Goal: Navigation & Orientation: Find specific page/section

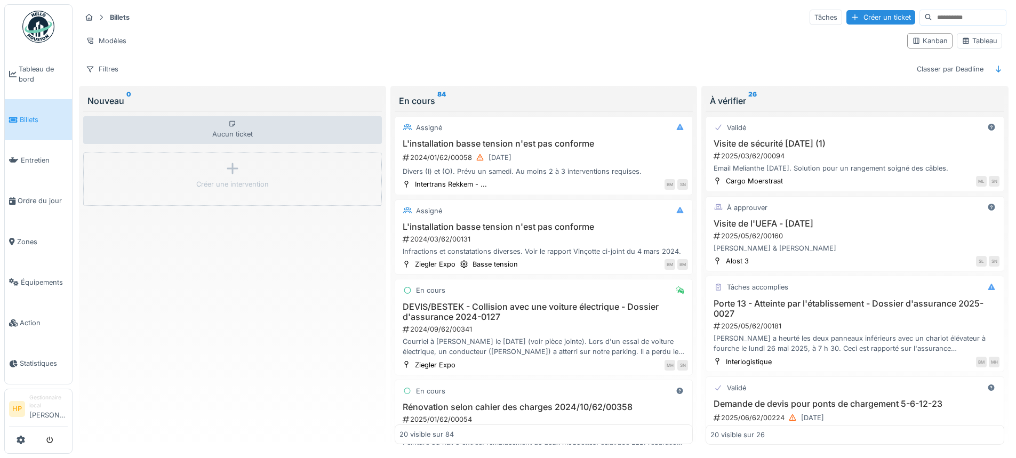
scroll to position [160, 0]
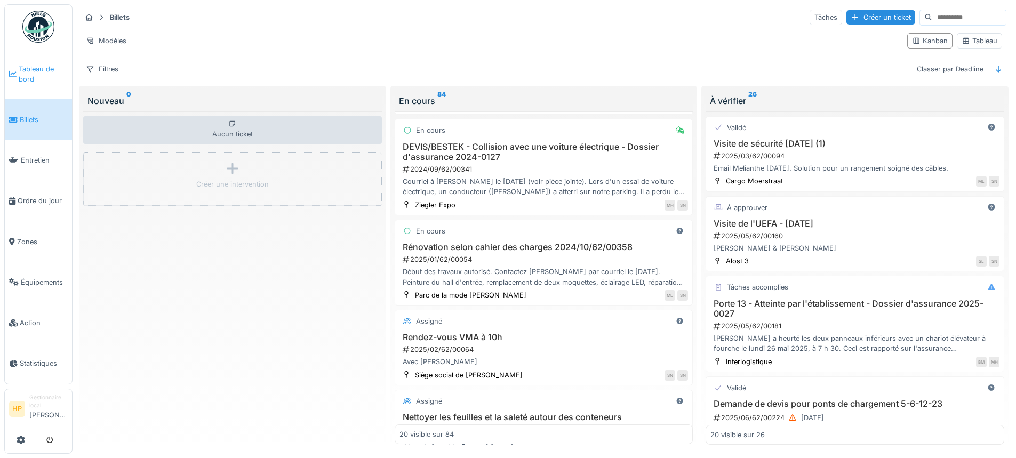
click at [28, 85] on link "Tableau de bord" at bounding box center [38, 74] width 67 height 51
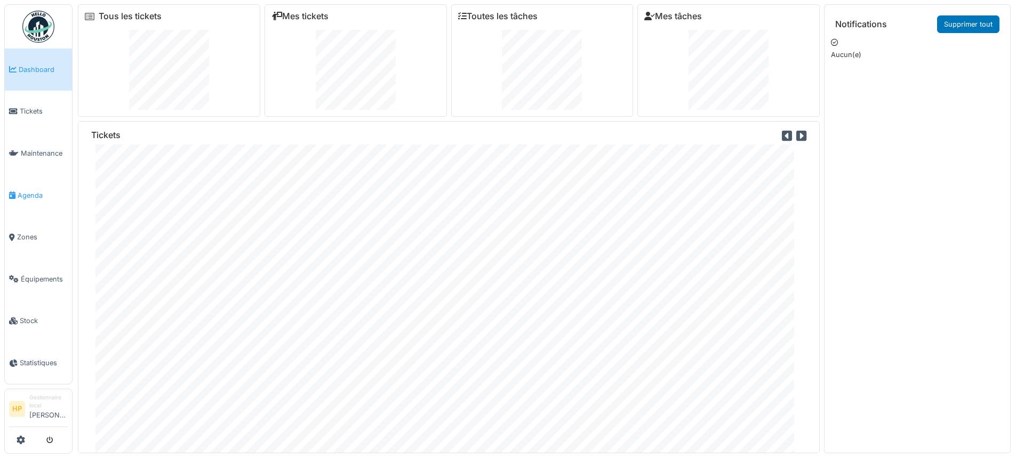
click at [45, 191] on span "Agenda" at bounding box center [43, 195] width 50 height 10
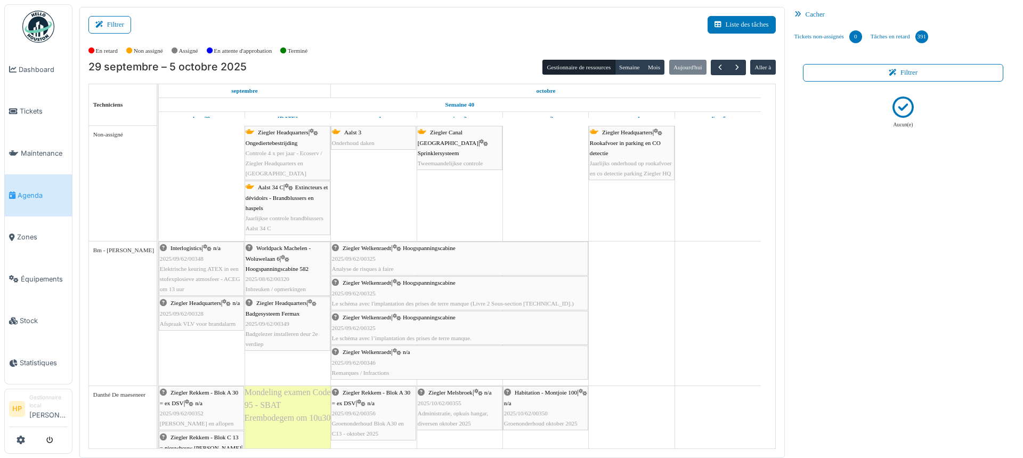
click at [307, 164] on span "Controle 4 x per jaar - Ecoserv / Ziegler Headquarters en Ziegler Canal Brussel" at bounding box center [284, 163] width 77 height 27
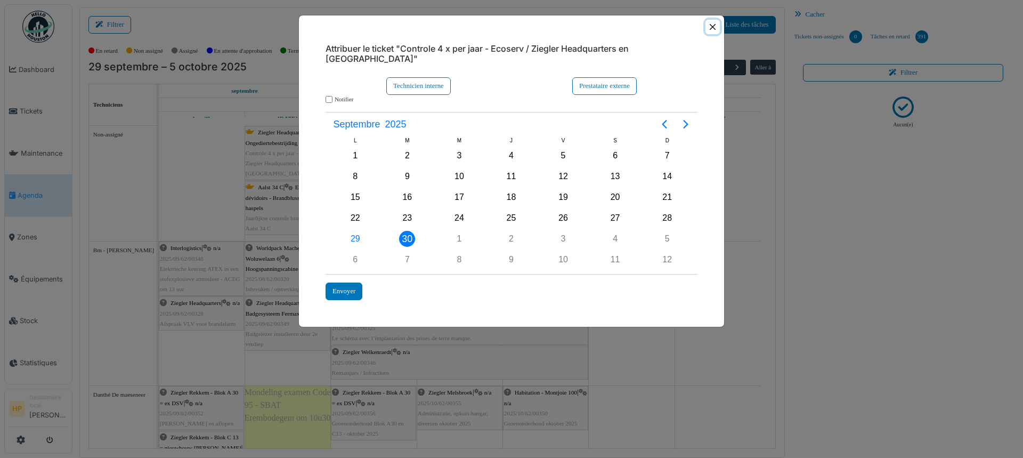
click at [713, 25] on button "Close" at bounding box center [713, 27] width 14 height 14
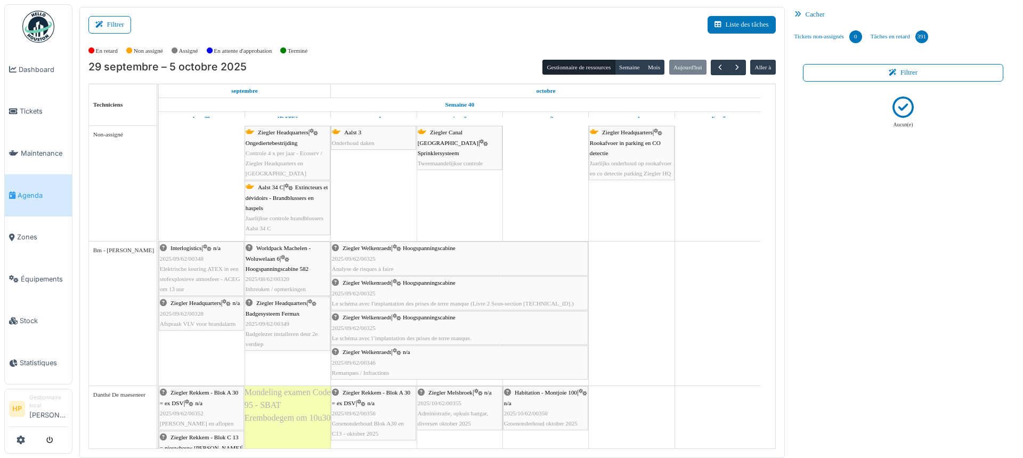
click at [297, 198] on span "Extincteurs et dévidoirs - Brandblussers en haspels" at bounding box center [287, 197] width 83 height 27
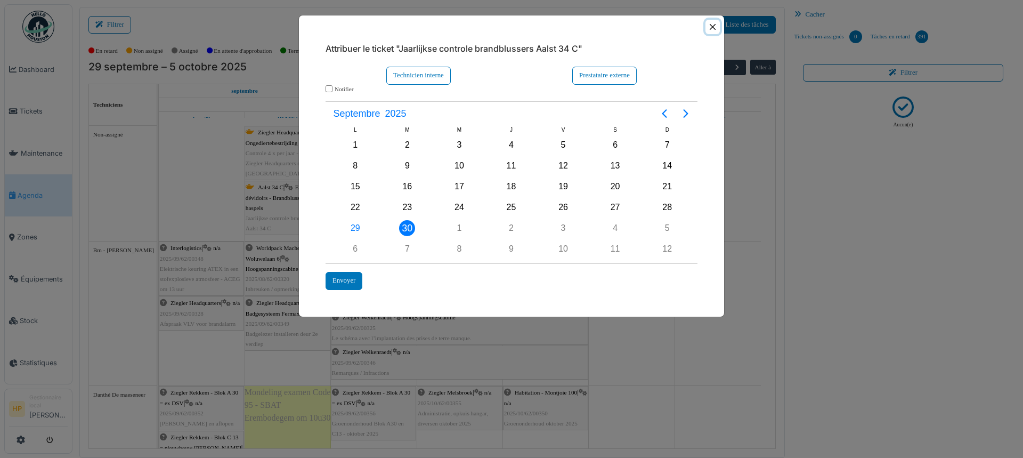
click at [716, 30] on button "Close" at bounding box center [713, 27] width 14 height 14
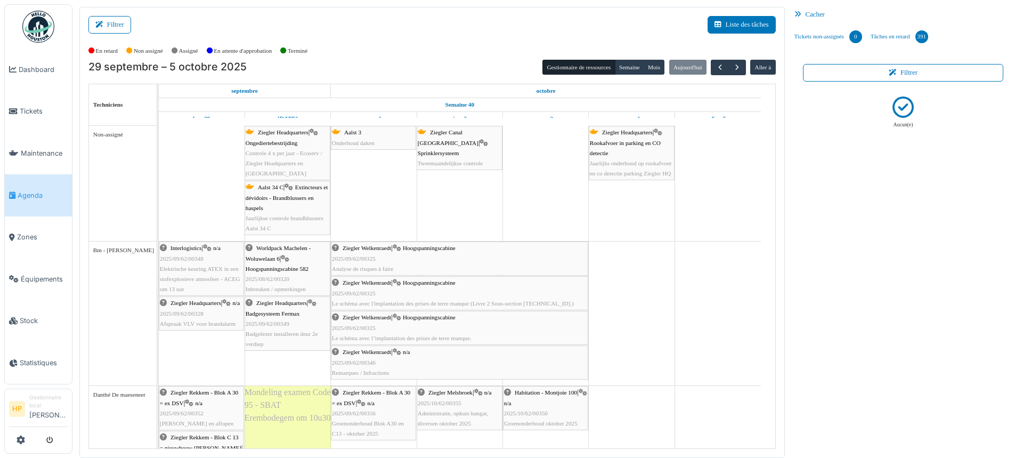
click at [475, 160] on span "Tweemaandelijkse controle" at bounding box center [451, 163] width 66 height 6
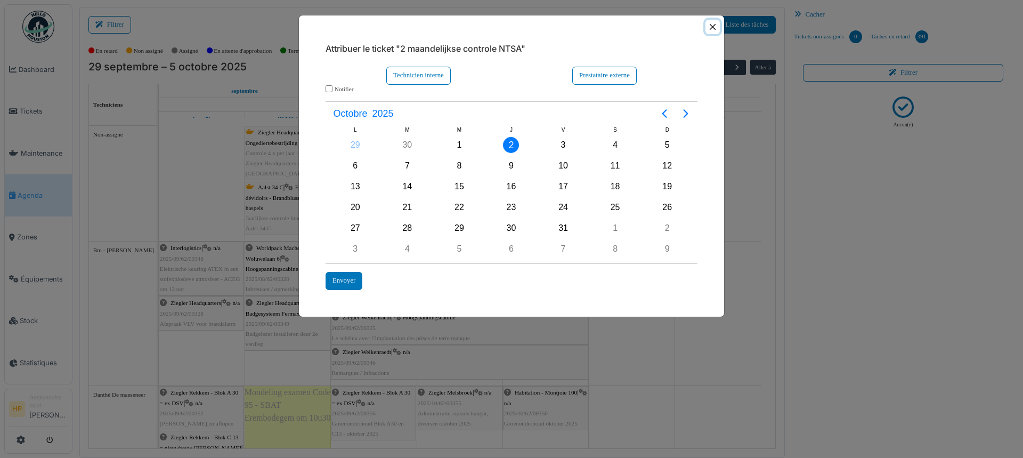
click at [711, 28] on button "Close" at bounding box center [713, 27] width 14 height 14
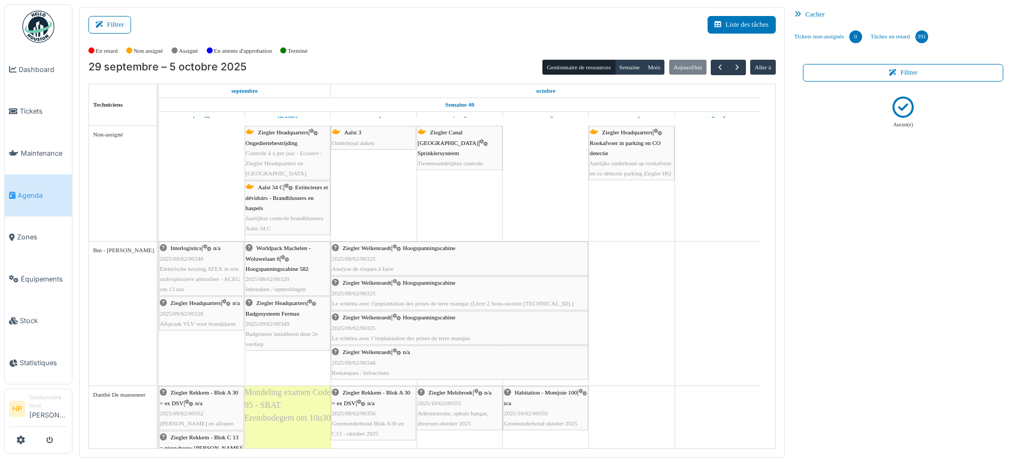
click at [278, 329] on div "Ziegler Headquarters | Badgesysteem Fermax 2025/09/62/00349 Badgelezer installe…" at bounding box center [288, 323] width 84 height 51
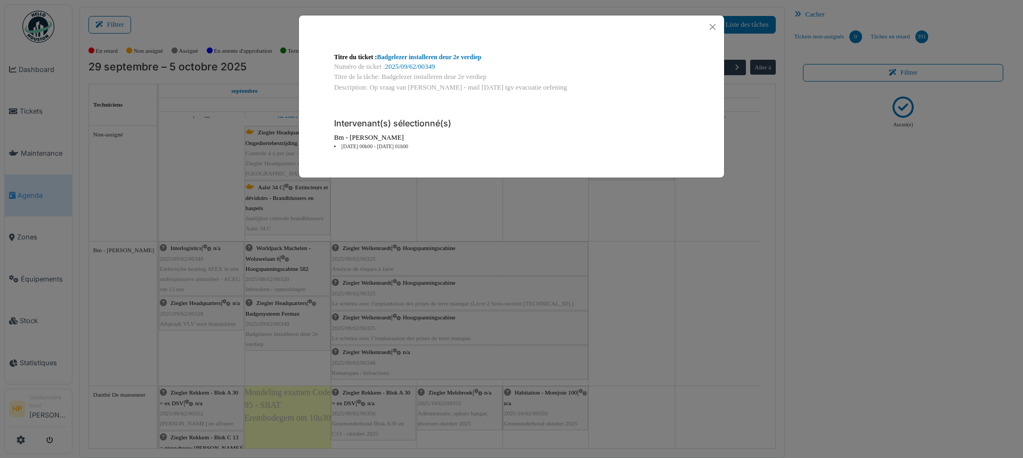
click at [411, 299] on div "Titre du ticket : Badgelezer installeren deur 2e verdiep Numéro de ticket : 202…" at bounding box center [511, 229] width 1023 height 458
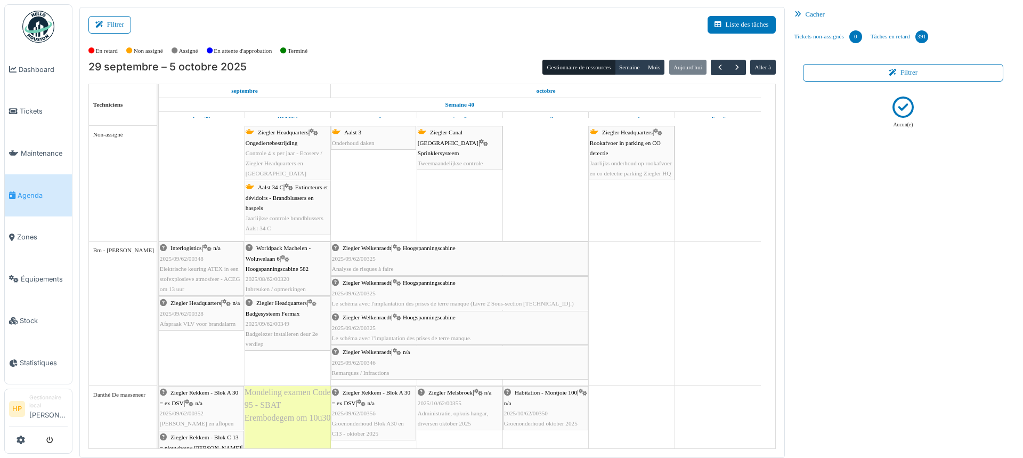
click at [205, 263] on div "Interlogistics | n/a 2025/09/62/00348 Elektrische keuring ATEX in een stofexplo…" at bounding box center [201, 268] width 83 height 51
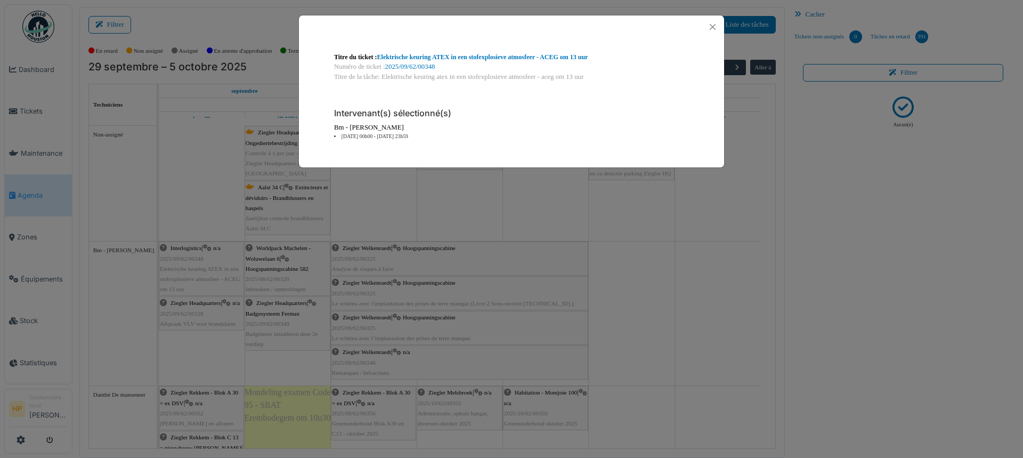
click at [316, 279] on div "Titre du ticket : Elektrische keuring ATEX in een stofexplosieve atmosfeer - AC…" at bounding box center [511, 229] width 1023 height 458
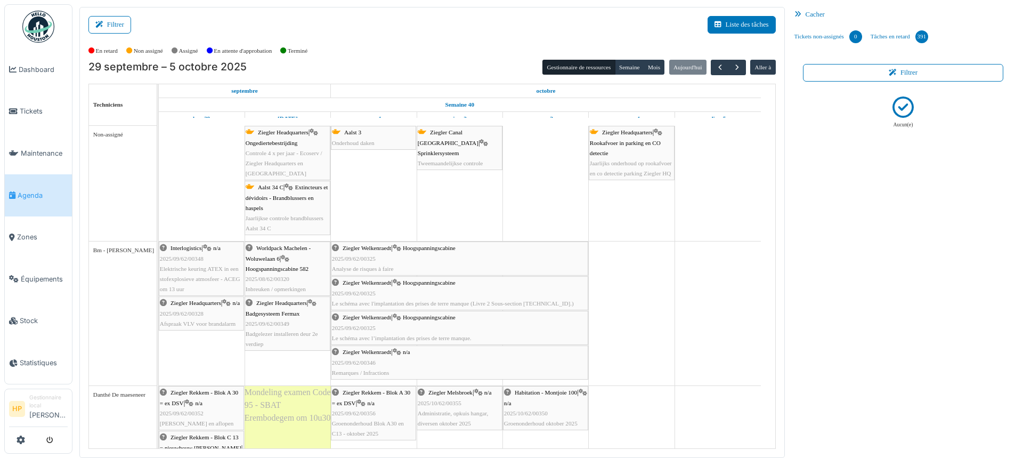
click at [374, 333] on div "Ziegler Welkenraedt | Hoogspanningscabine 2025/09/62/00325 Le schéma avec l’imp…" at bounding box center [459, 327] width 255 height 31
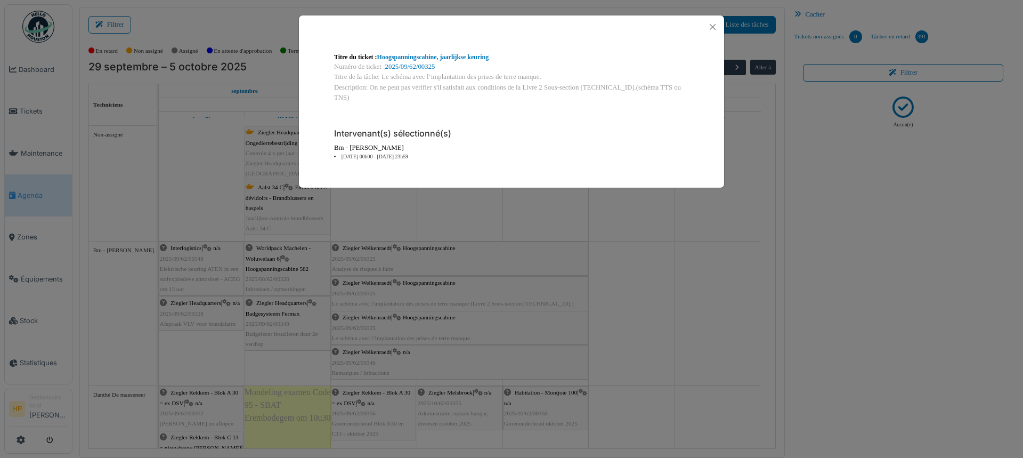
click at [428, 324] on div "Titre du ticket : Hoogspanningscabine, jaarlijkse keuring Numéro de ticket : 20…" at bounding box center [511, 229] width 1023 height 458
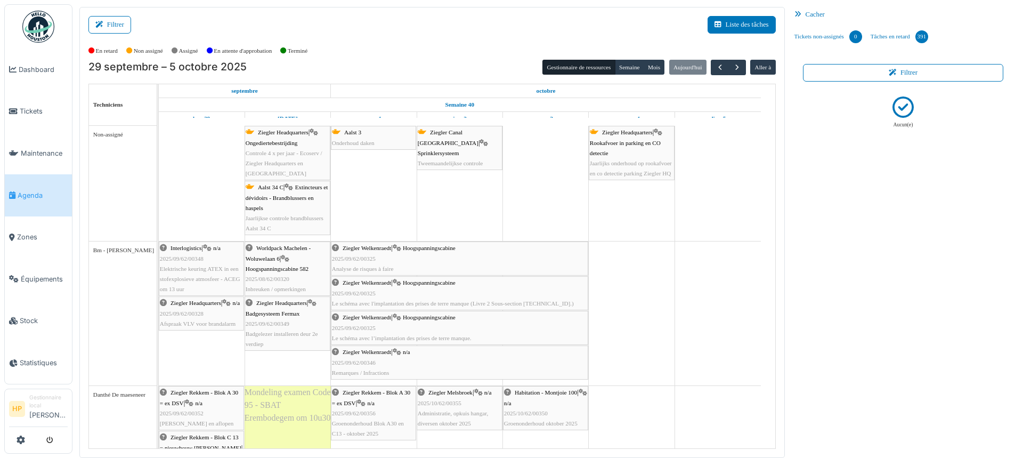
click at [366, 414] on span "2025/09/62/00356" at bounding box center [354, 413] width 44 height 6
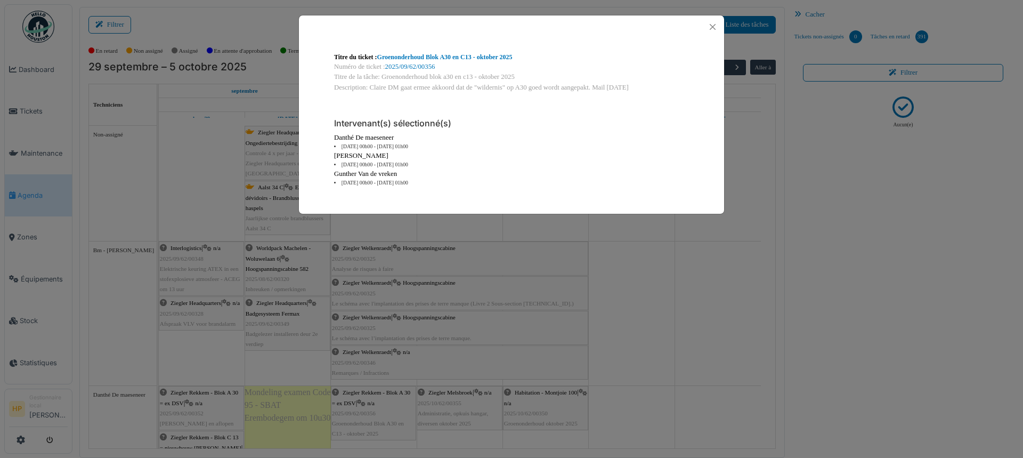
click at [428, 313] on div "Titre du ticket : Groenonderhoud Blok A30 en C13 - oktober 2025 Numéro de ticke…" at bounding box center [511, 229] width 1023 height 458
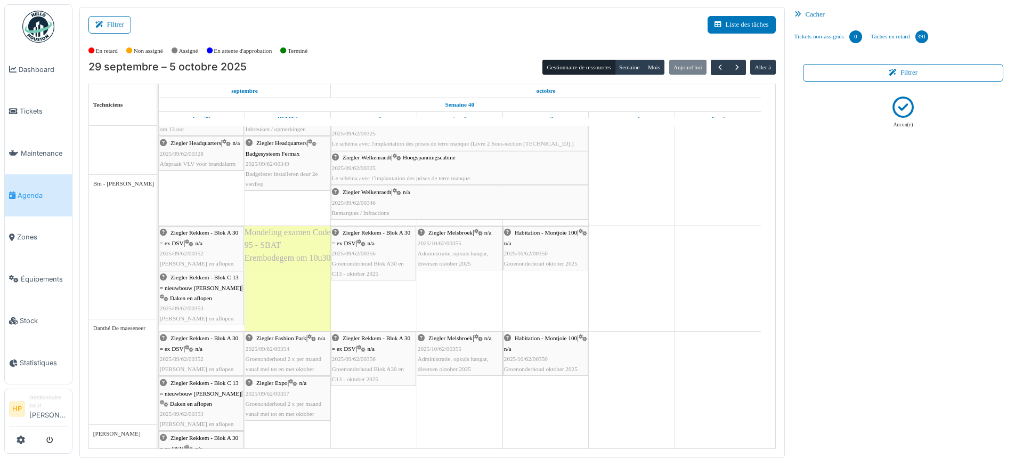
scroll to position [160, 0]
click at [471, 255] on span "Administratie, opkuis hangar, diversen oktober 2025" at bounding box center [453, 258] width 71 height 17
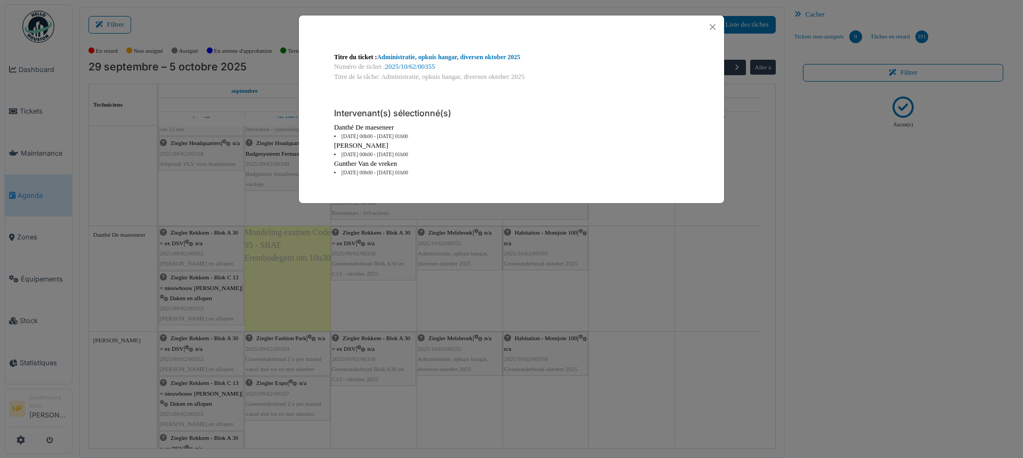
click at [208, 401] on div "Titre du ticket : Administratie, opkuis hangar, diversen oktober 2025 Numéro de…" at bounding box center [511, 229] width 1023 height 458
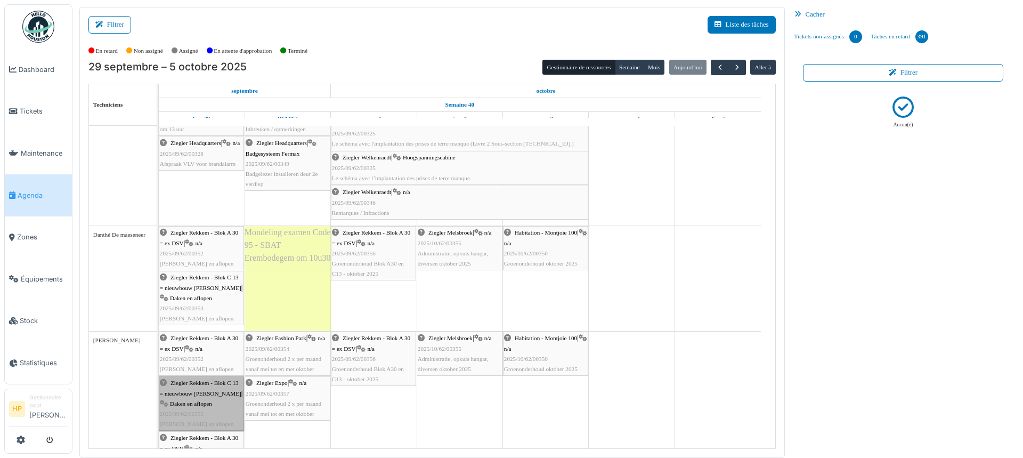
drag, startPoint x: 208, startPoint y: 401, endPoint x: 208, endPoint y: 422, distance: 20.8
click at [208, 422] on link "Ziegler Rekkem - Blok C 13 = nieuwbouw Ziegler | Daken en aflopen 2025/09/62/00…" at bounding box center [201, 403] width 85 height 54
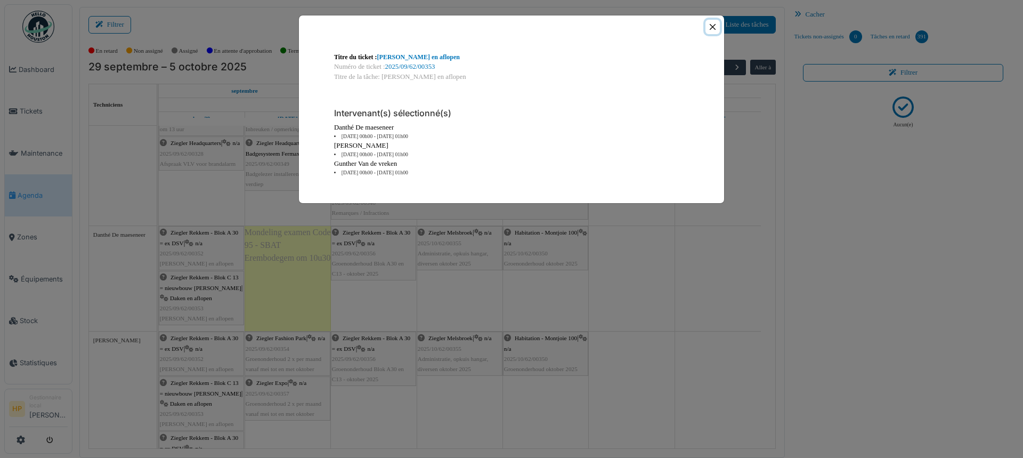
click at [711, 22] on button "Close" at bounding box center [713, 27] width 14 height 14
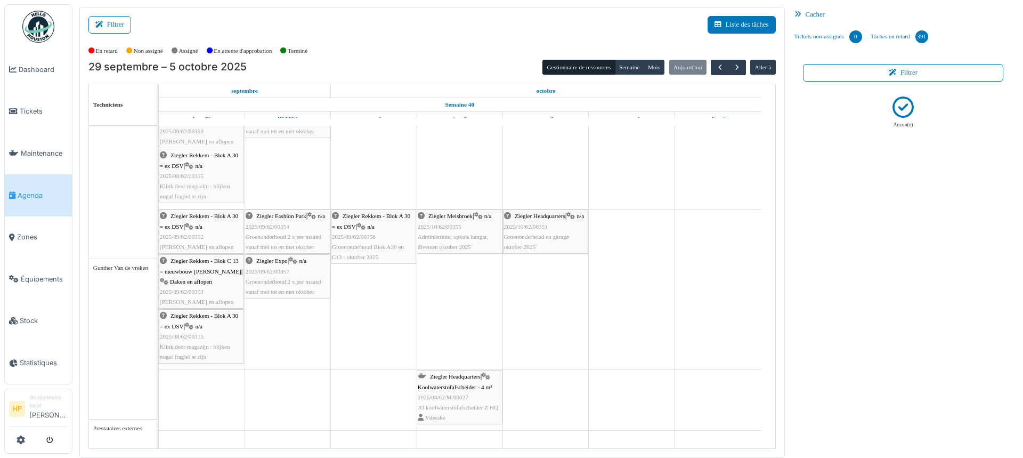
scroll to position [442, 0]
click at [205, 329] on div "Ziegler Rekkem - Blok A 30 = ex DSV | n/a 2025/08/62/00315 Klink deur magazijn …" at bounding box center [201, 336] width 83 height 51
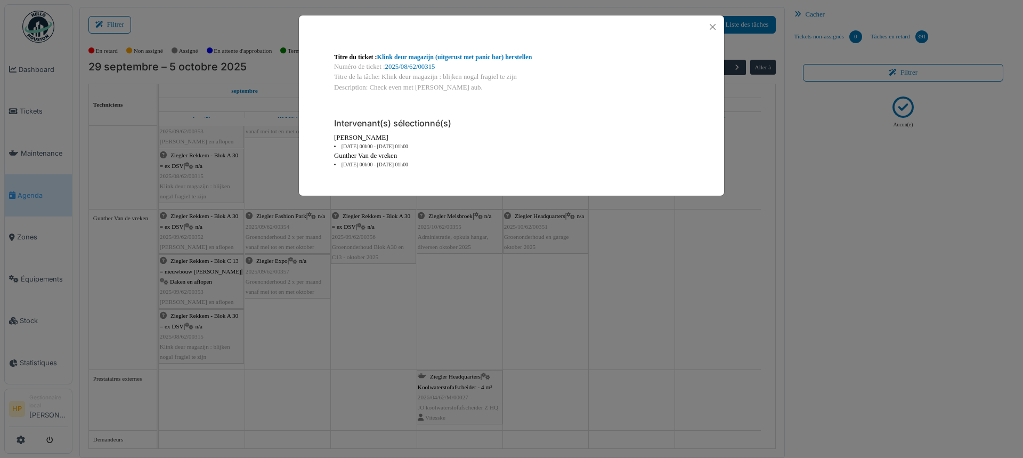
click at [453, 365] on div "Titre du ticket : Klink deur magazijn (uitgerust met panic bar) herstellen Numé…" at bounding box center [511, 229] width 1023 height 458
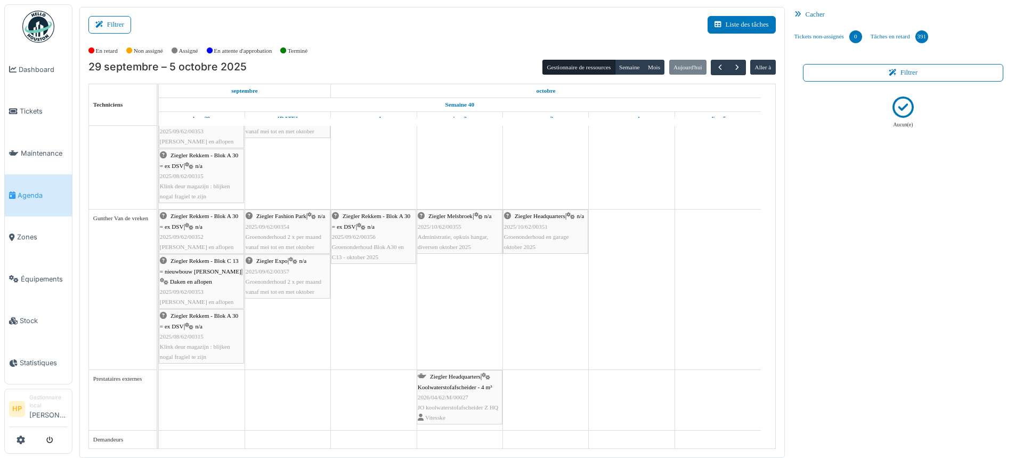
click at [488, 401] on div "Ziegler Headquarters | Koolwaterstofafscheider - 4 m³ 2026/04/62/M/00027 JO koo…" at bounding box center [460, 397] width 84 height 51
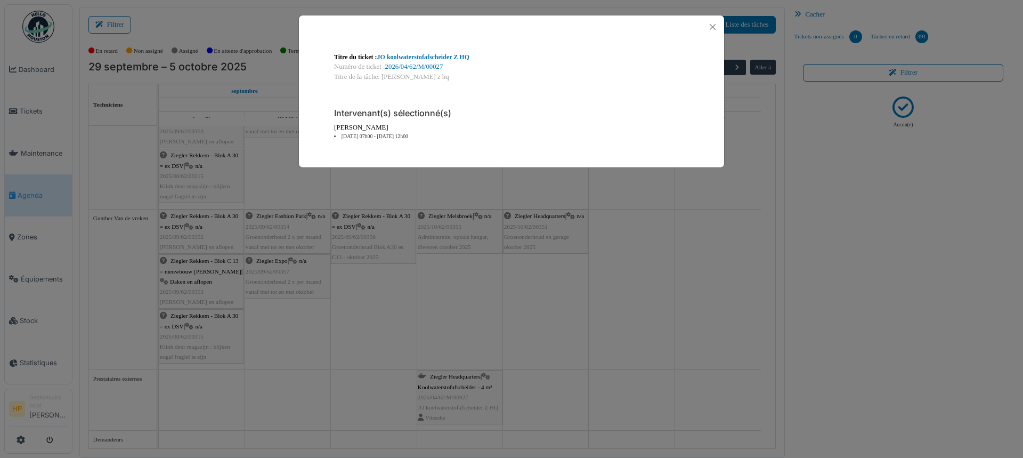
click at [474, 286] on div "**********" at bounding box center [511, 229] width 1023 height 458
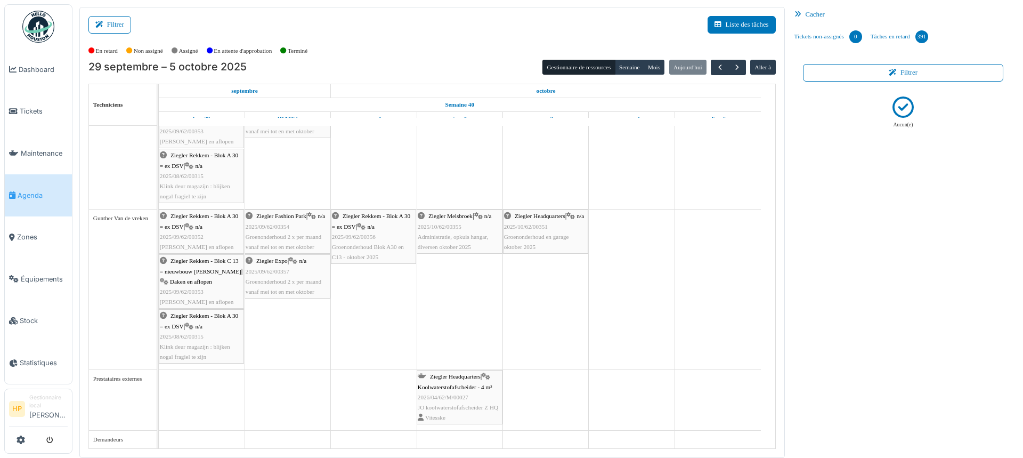
click at [217, 348] on span "Klink deur magazijn : blijken nogal fragiel te zijn" at bounding box center [195, 351] width 70 height 17
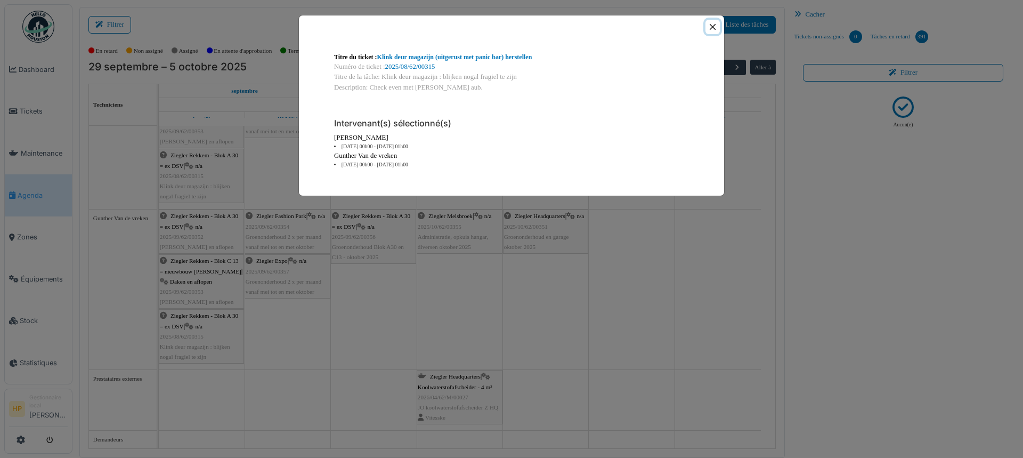
click at [715, 26] on button "Close" at bounding box center [713, 27] width 14 height 14
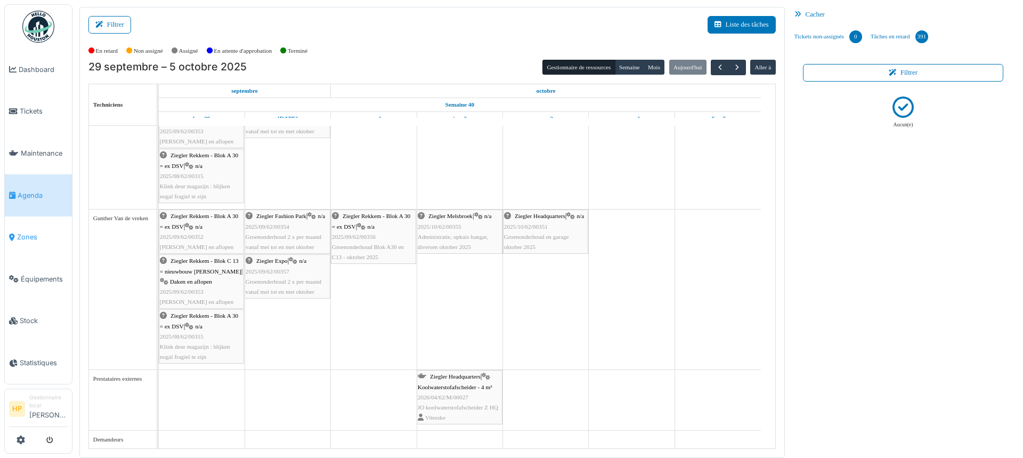
click at [33, 237] on link "Zones" at bounding box center [38, 237] width 67 height 42
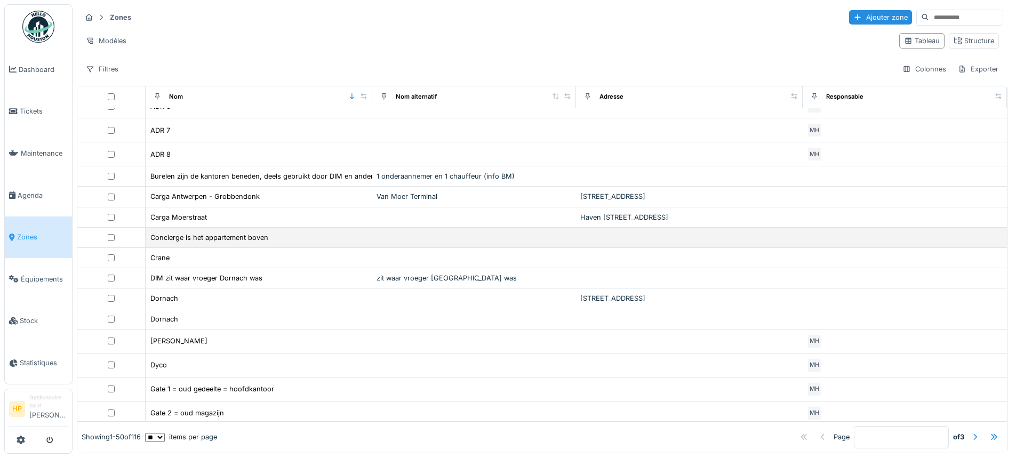
scroll to position [320, 0]
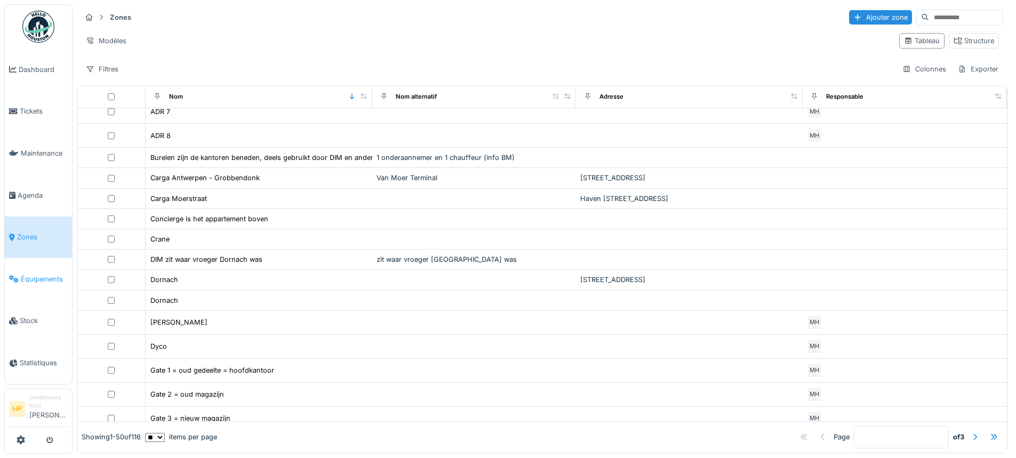
click at [47, 274] on span "Équipements" at bounding box center [44, 279] width 47 height 10
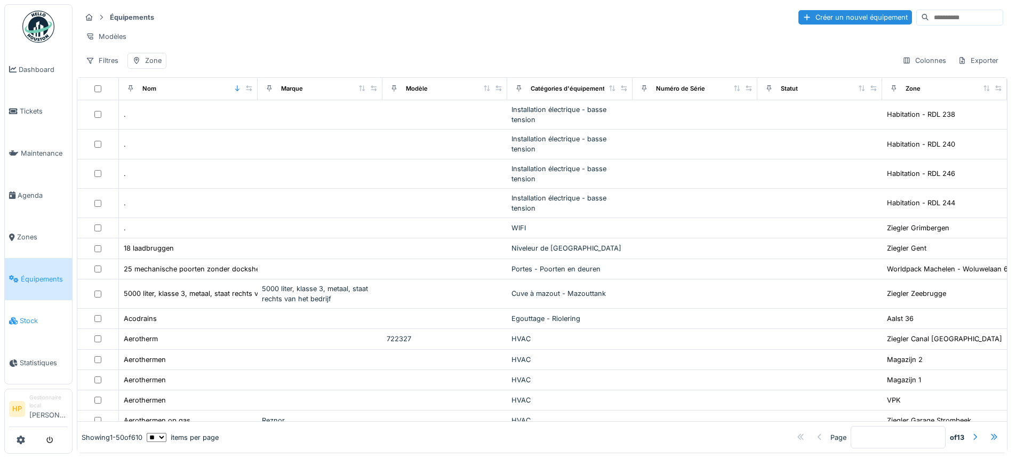
click at [53, 316] on span "Stock" at bounding box center [44, 321] width 48 height 10
